Goal: Task Accomplishment & Management: Complete application form

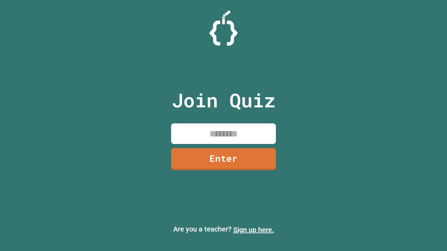
click at [254, 230] on link "Sign up here." at bounding box center [253, 230] width 41 height 8
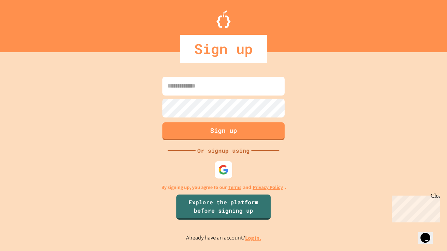
click at [254, 238] on link "Log in." at bounding box center [253, 238] width 16 height 7
